Goal: Task Accomplishment & Management: Use online tool/utility

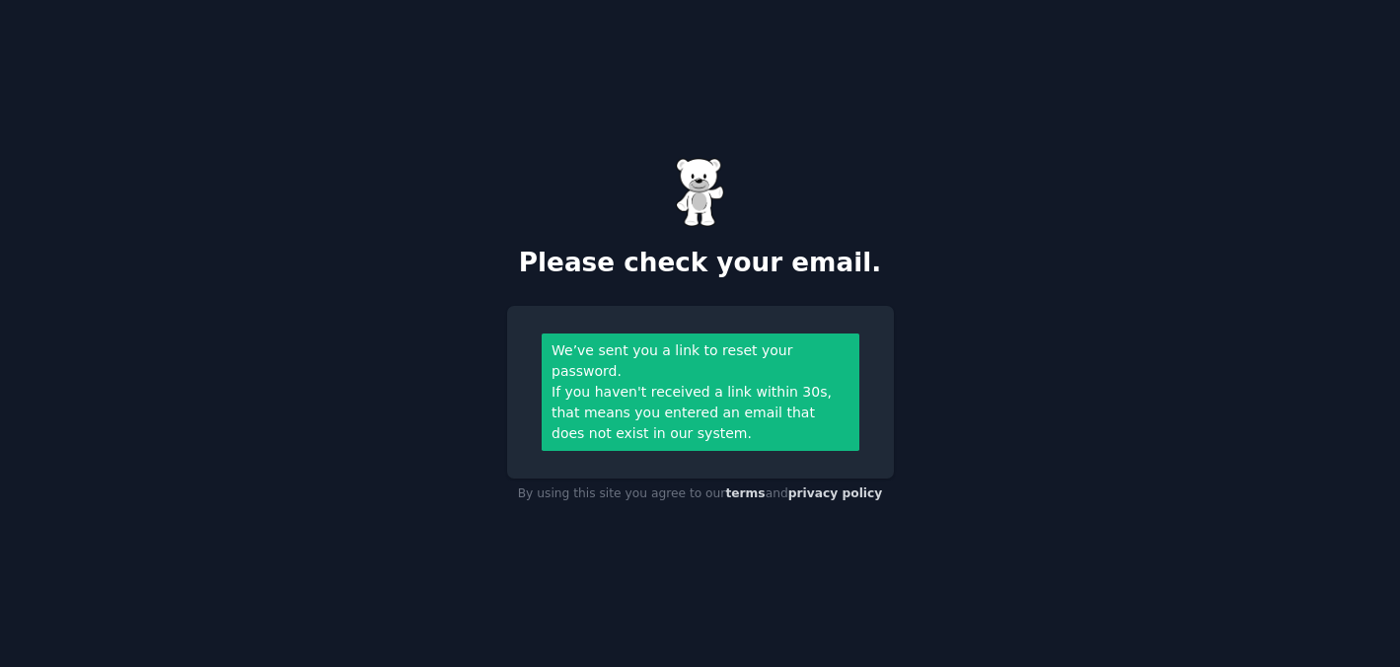
click at [938, 424] on div "Please check your email. We’ve sent you a link to reset your password. If you h…" at bounding box center [700, 333] width 1400 height 667
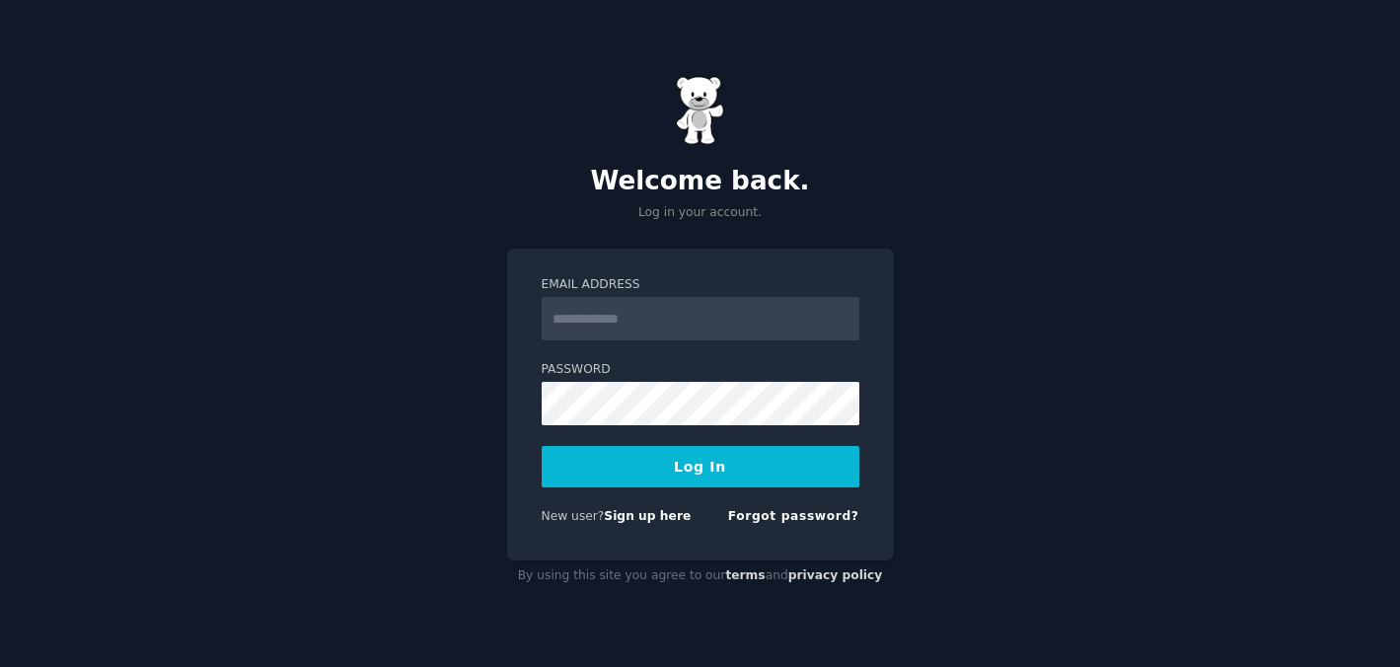
click at [733, 323] on input "Email Address" at bounding box center [701, 318] width 318 height 43
type input "**********"
click at [542, 446] on button "Log In" at bounding box center [701, 466] width 318 height 41
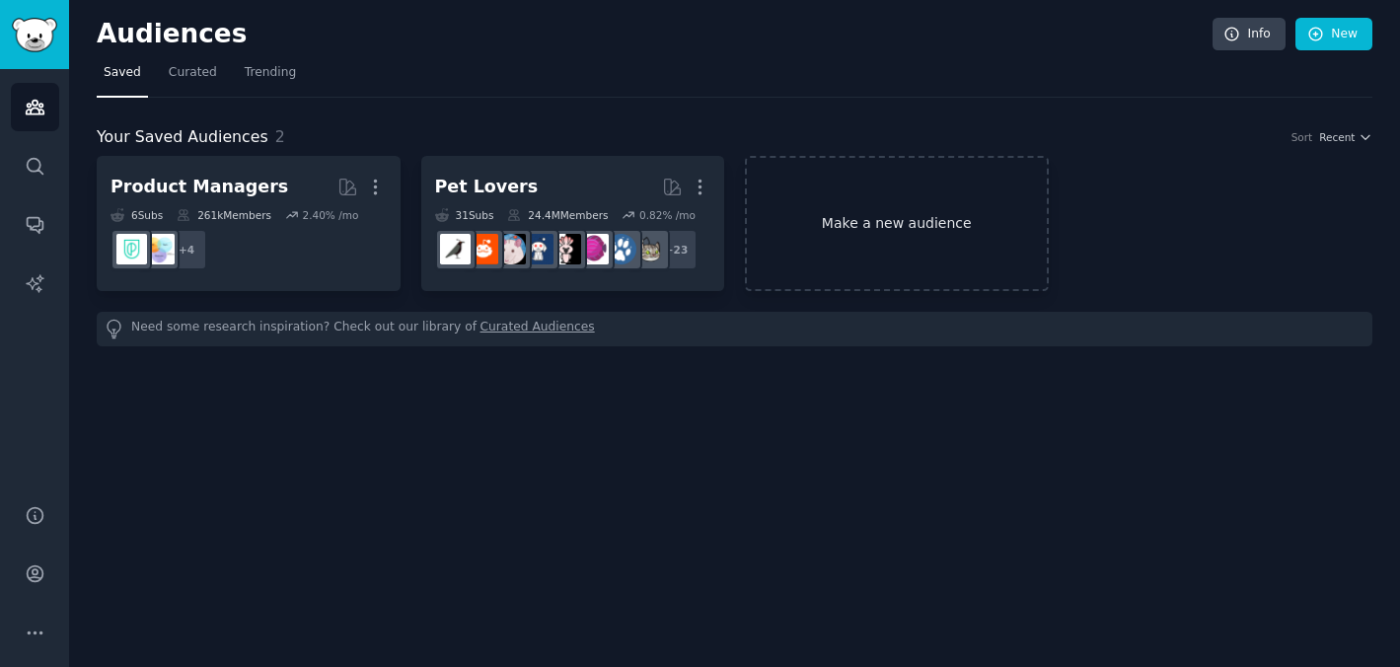
click at [951, 193] on link "Make a new audience" at bounding box center [897, 223] width 304 height 135
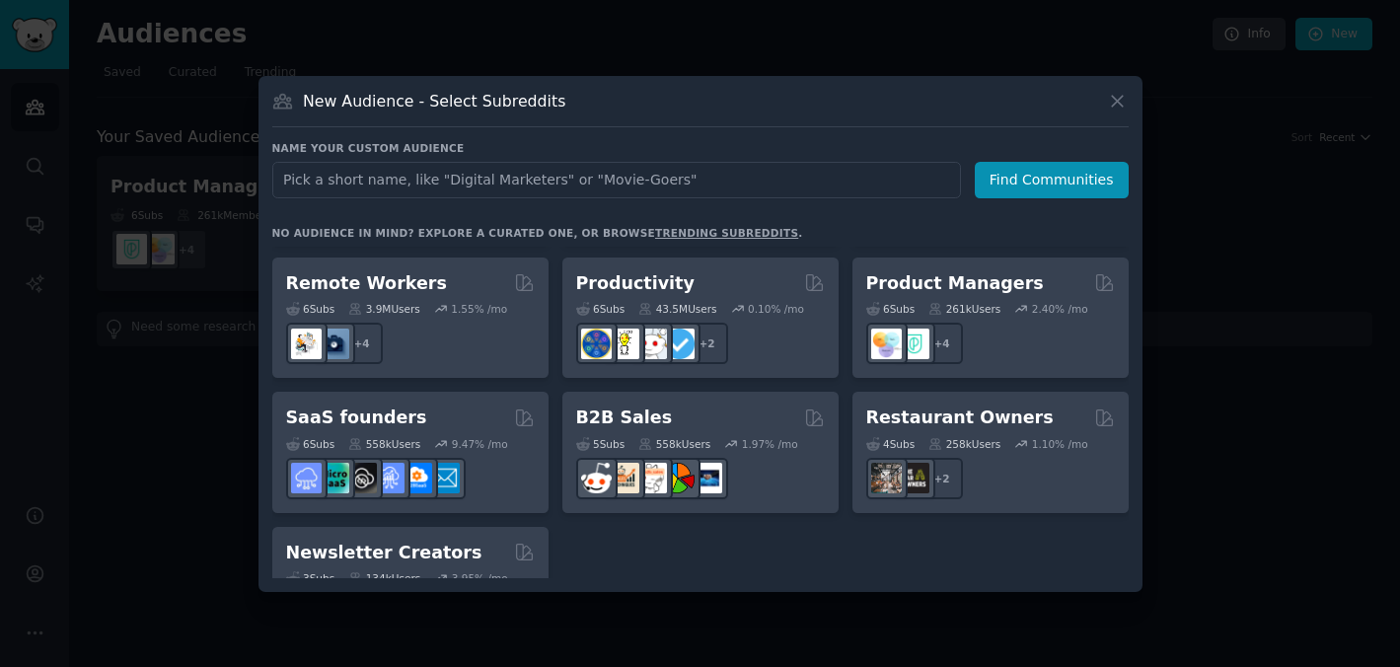
scroll to position [1540, 0]
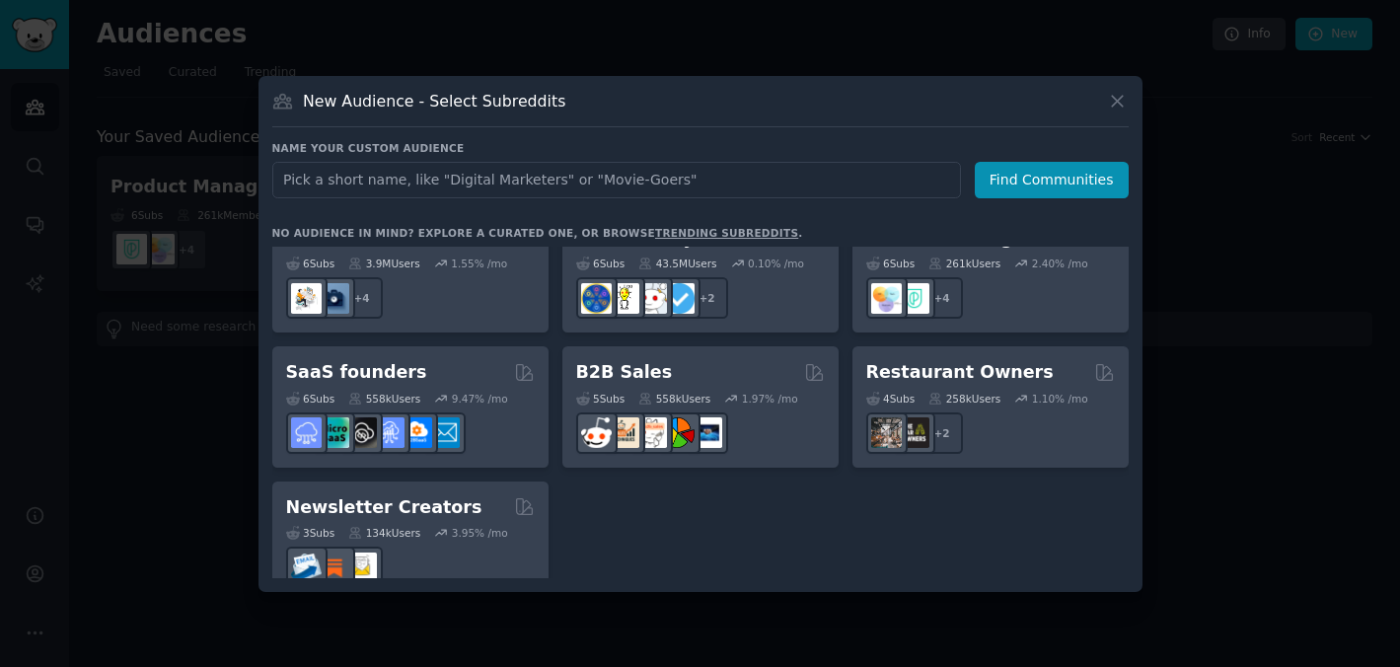
click at [1201, 537] on div at bounding box center [700, 333] width 1400 height 667
